Goal: Task Accomplishment & Management: Check status

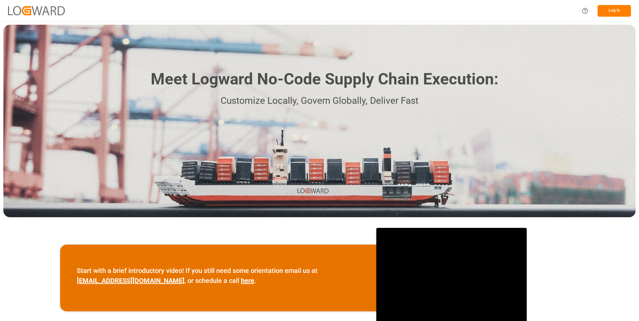
click at [613, 10] on button "Log In" at bounding box center [613, 11] width 33 height 12
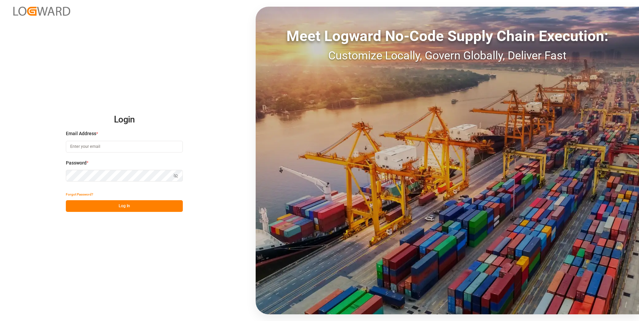
type input "[PERSON_NAME][EMAIL_ADDRESS][DOMAIN_NAME]"
click at [101, 209] on button "Log In" at bounding box center [124, 206] width 117 height 12
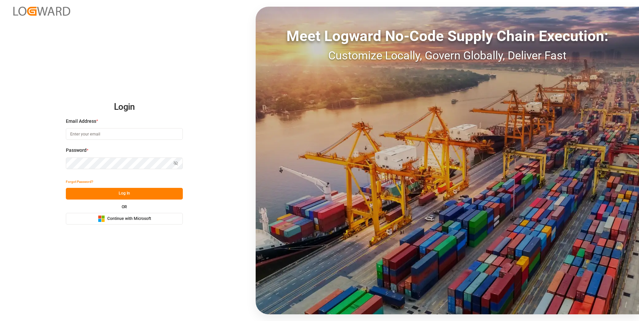
type input "[PERSON_NAME][EMAIL_ADDRESS][DOMAIN_NAME]"
click at [125, 195] on button "Log In" at bounding box center [124, 194] width 117 height 12
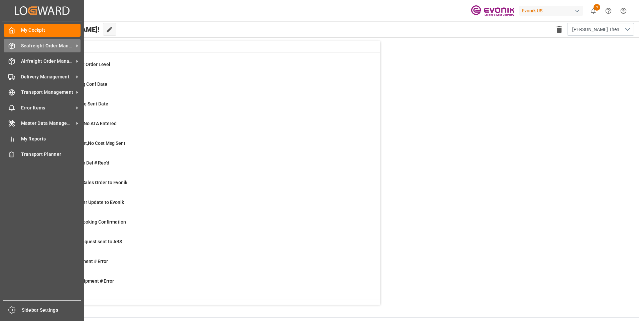
click at [10, 48] on icon at bounding box center [12, 46] width 6 height 6
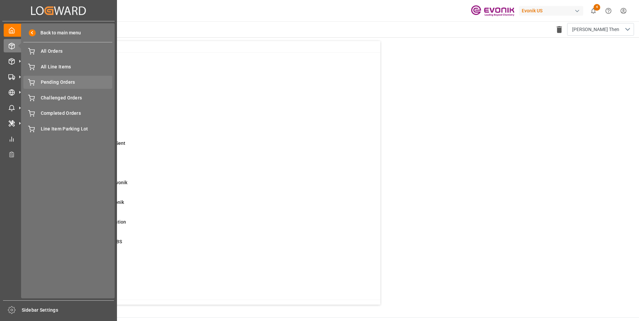
click at [56, 82] on span "Pending Orders" at bounding box center [77, 82] width 72 height 7
